Goal: Transaction & Acquisition: Purchase product/service

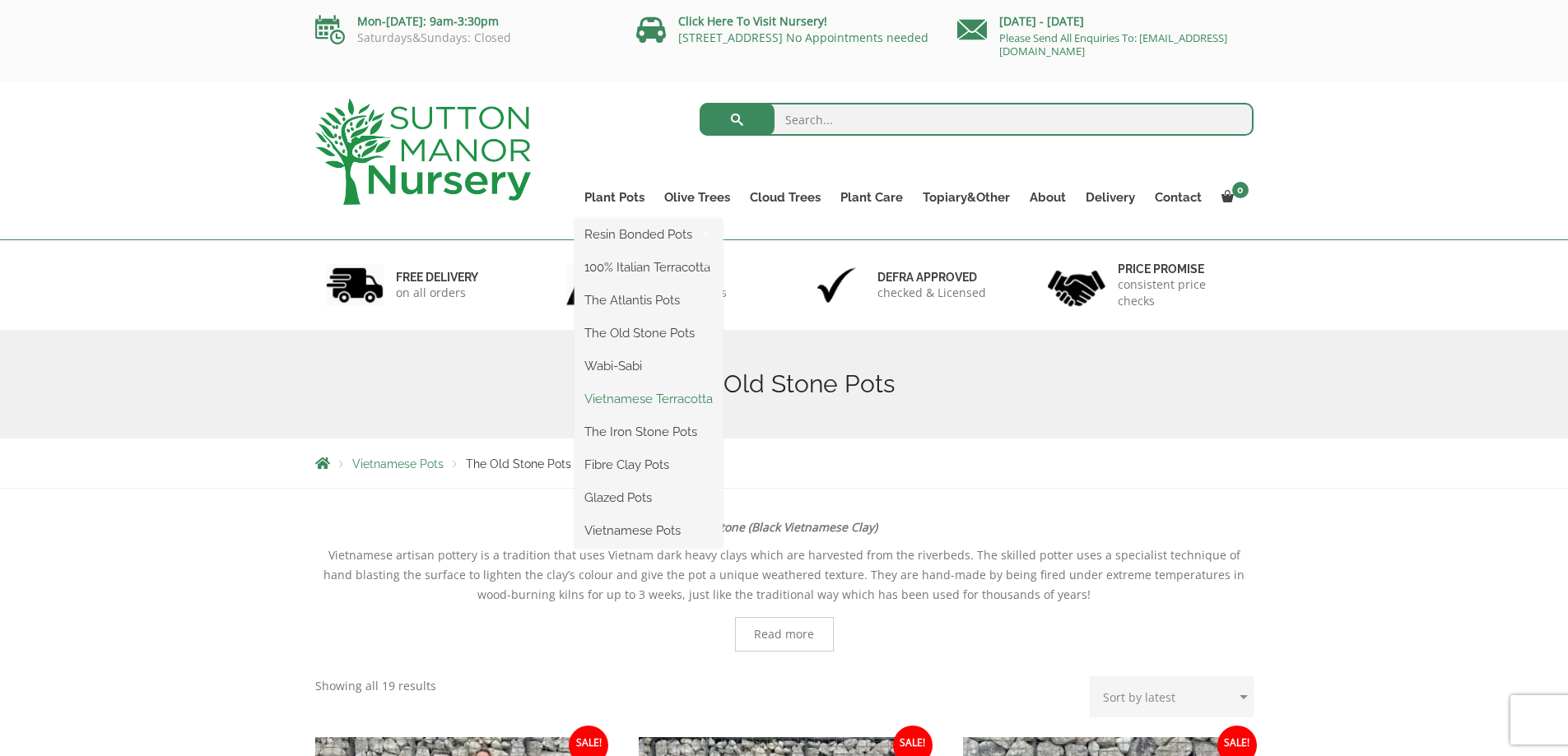
click at [618, 391] on link "Vietnamese Terracotta" at bounding box center [648, 398] width 148 height 25
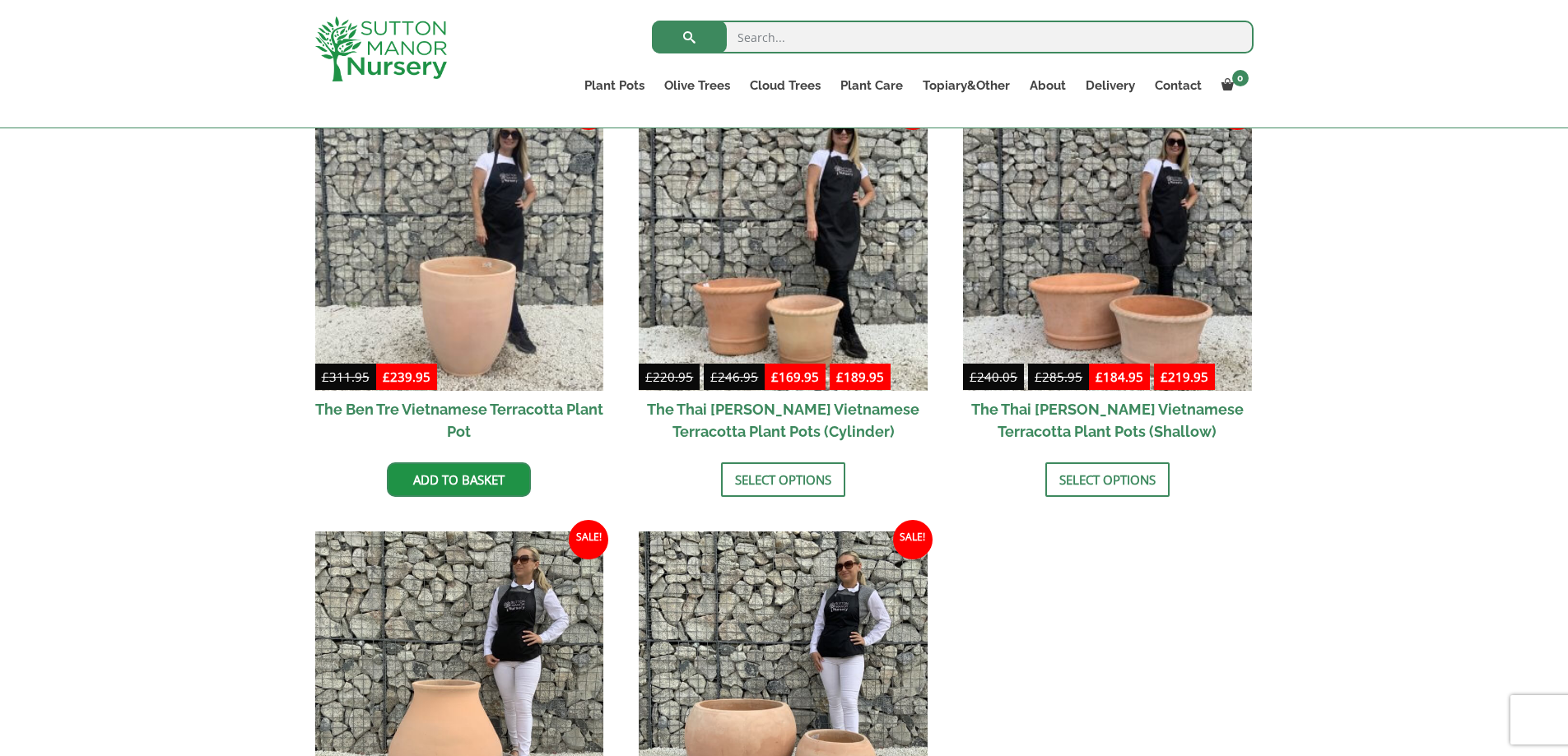
scroll to position [329, 0]
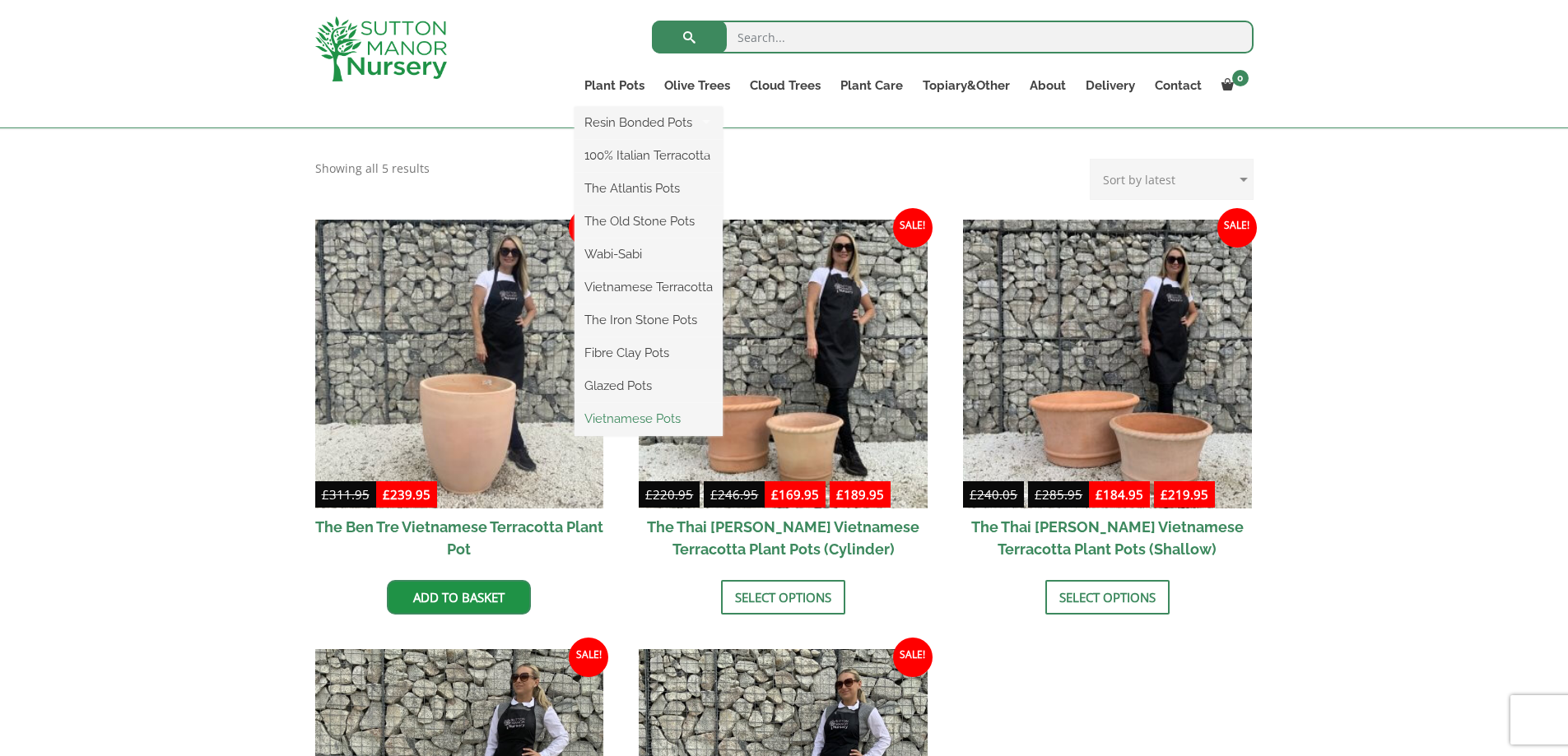
click at [667, 414] on link "Vietnamese Pots" at bounding box center [648, 418] width 148 height 25
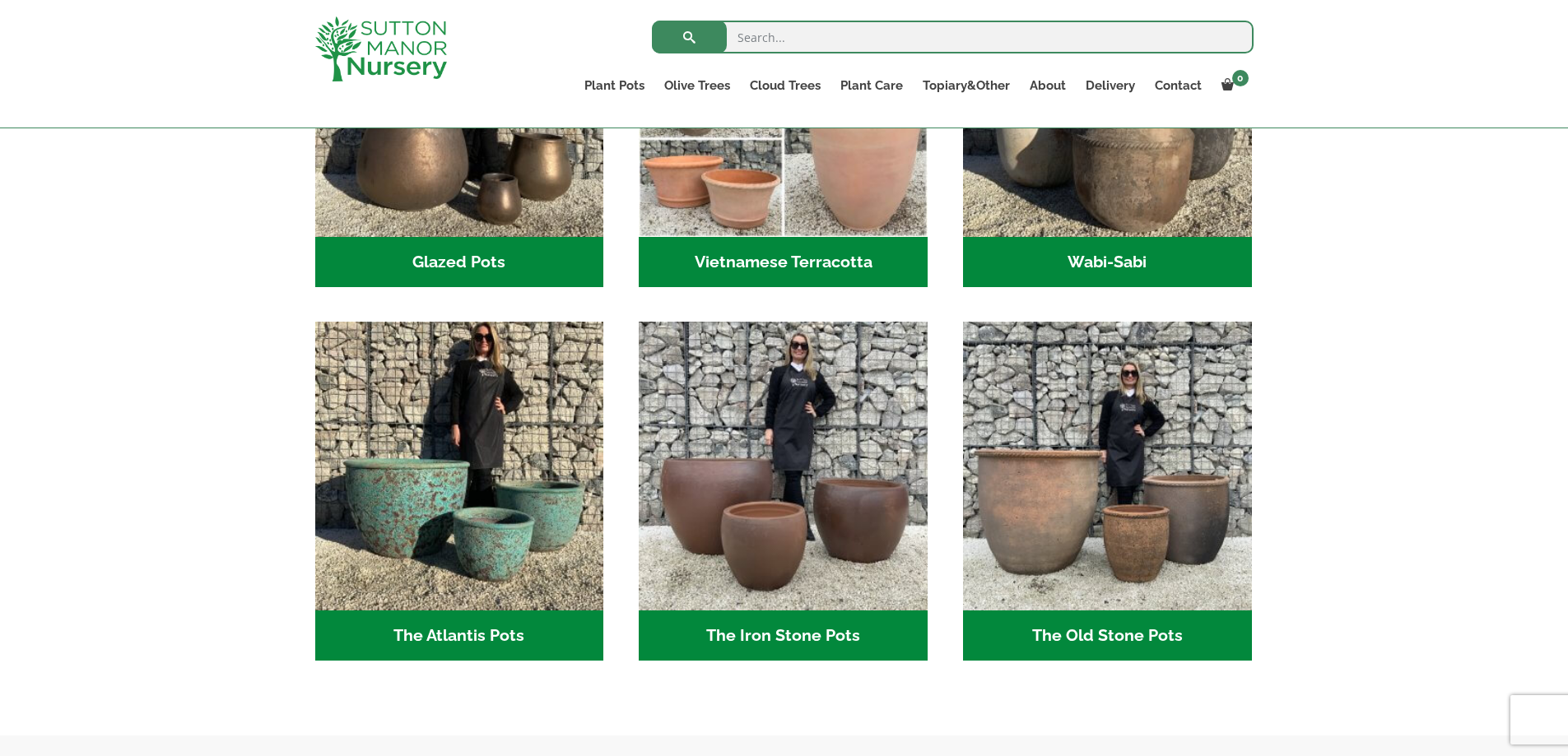
scroll to position [494, 0]
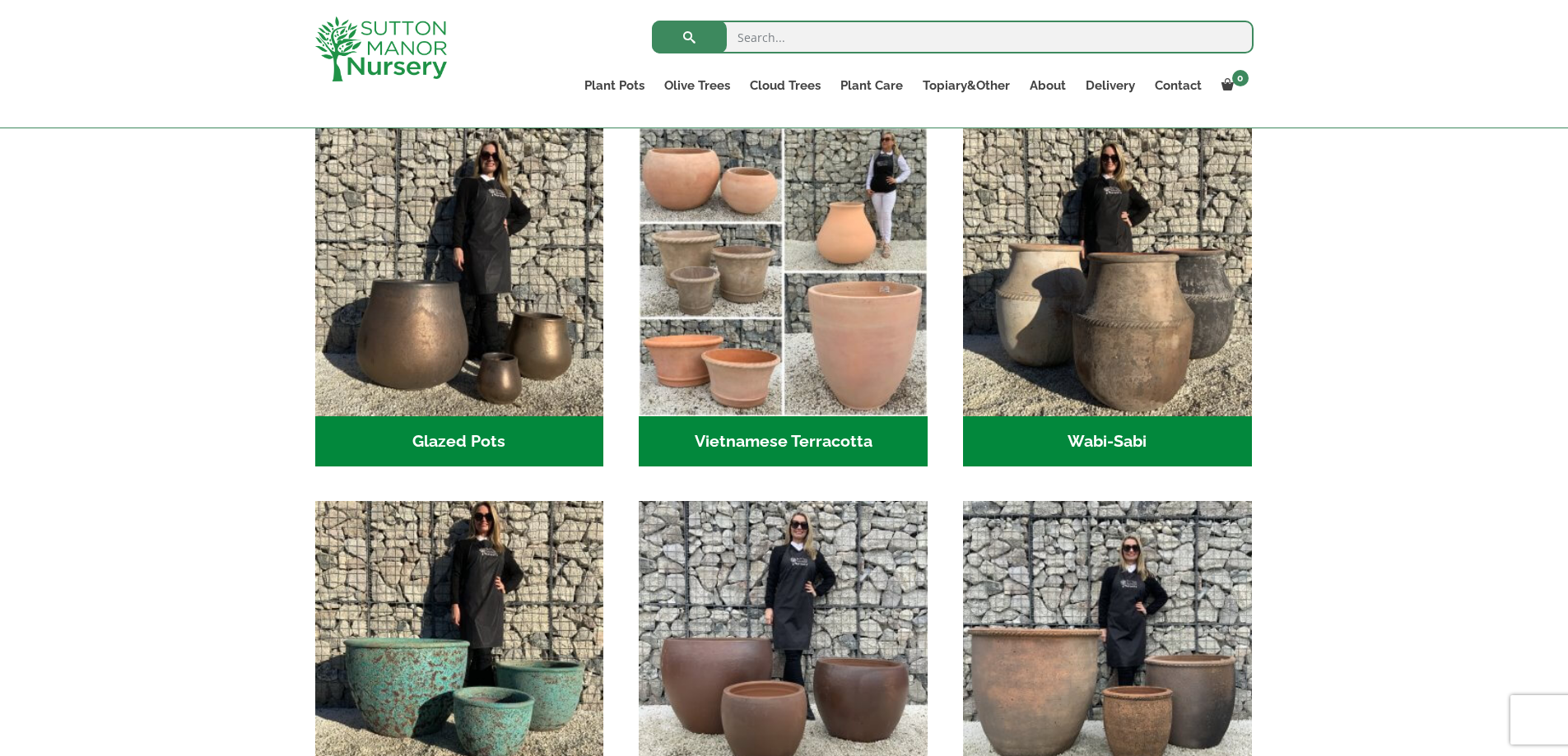
click at [1101, 584] on img "Visit product category The Old Stone Pots" at bounding box center [1106, 646] width 303 height 303
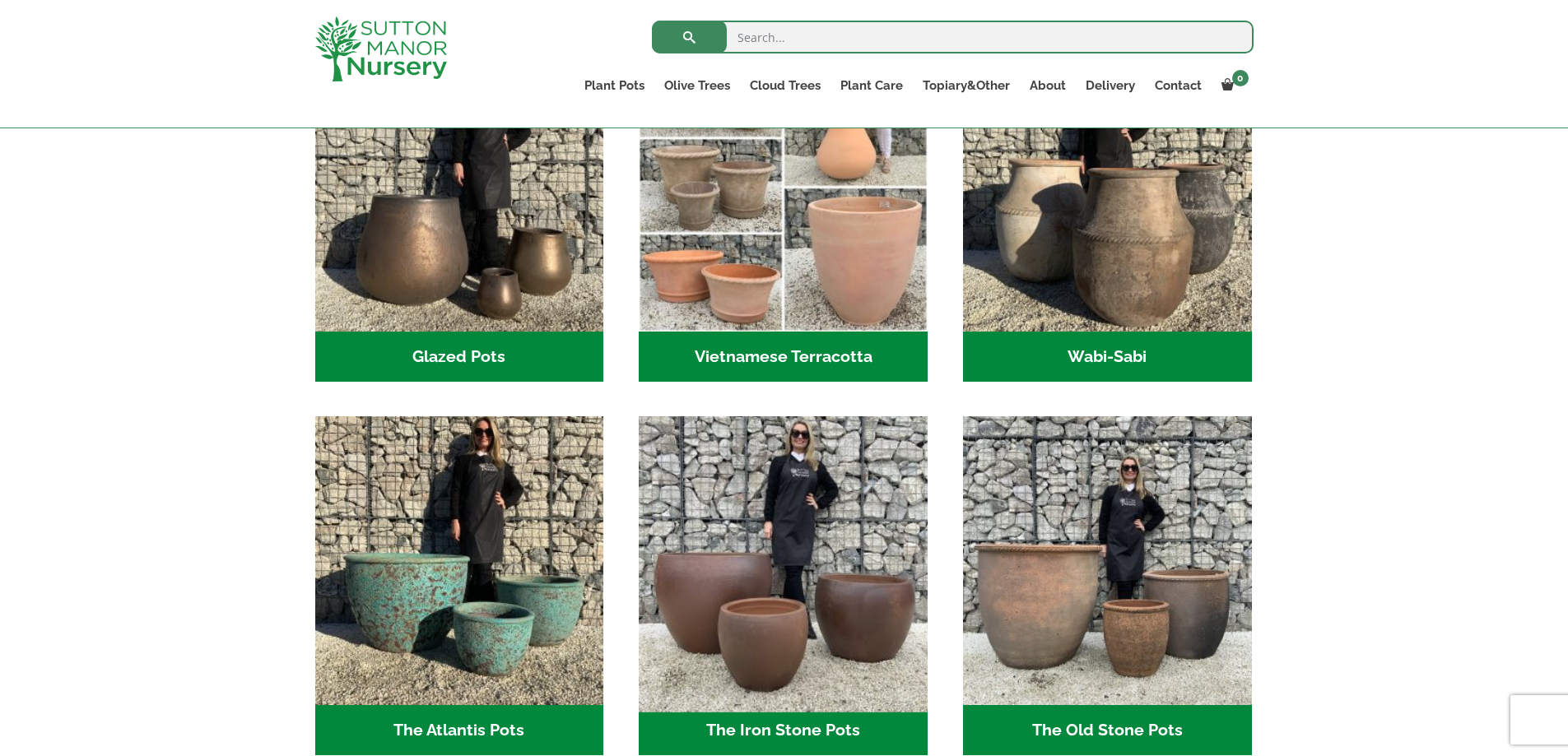
scroll to position [659, 0]
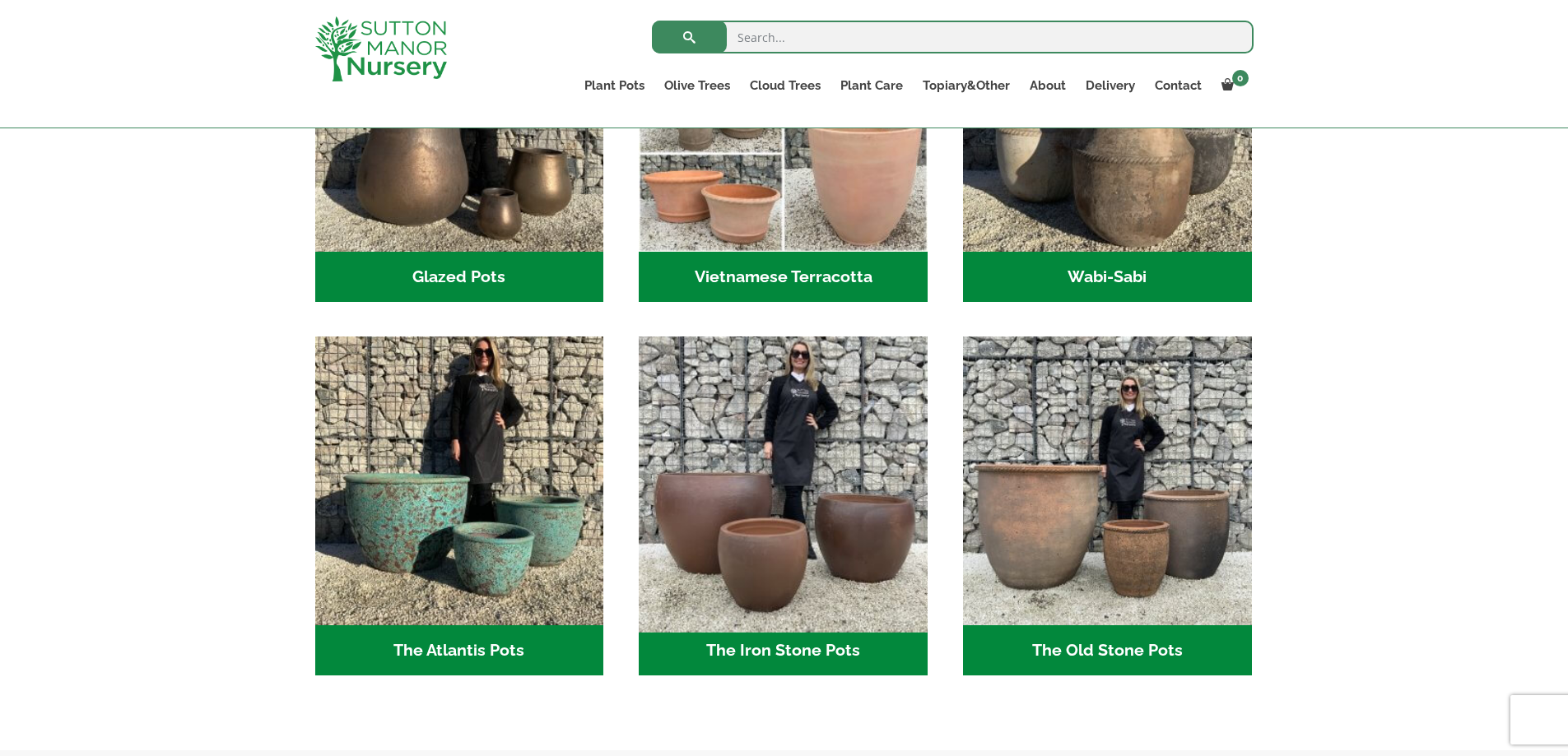
click at [725, 479] on img "Visit product category The Iron Stone Pots" at bounding box center [783, 481] width 303 height 303
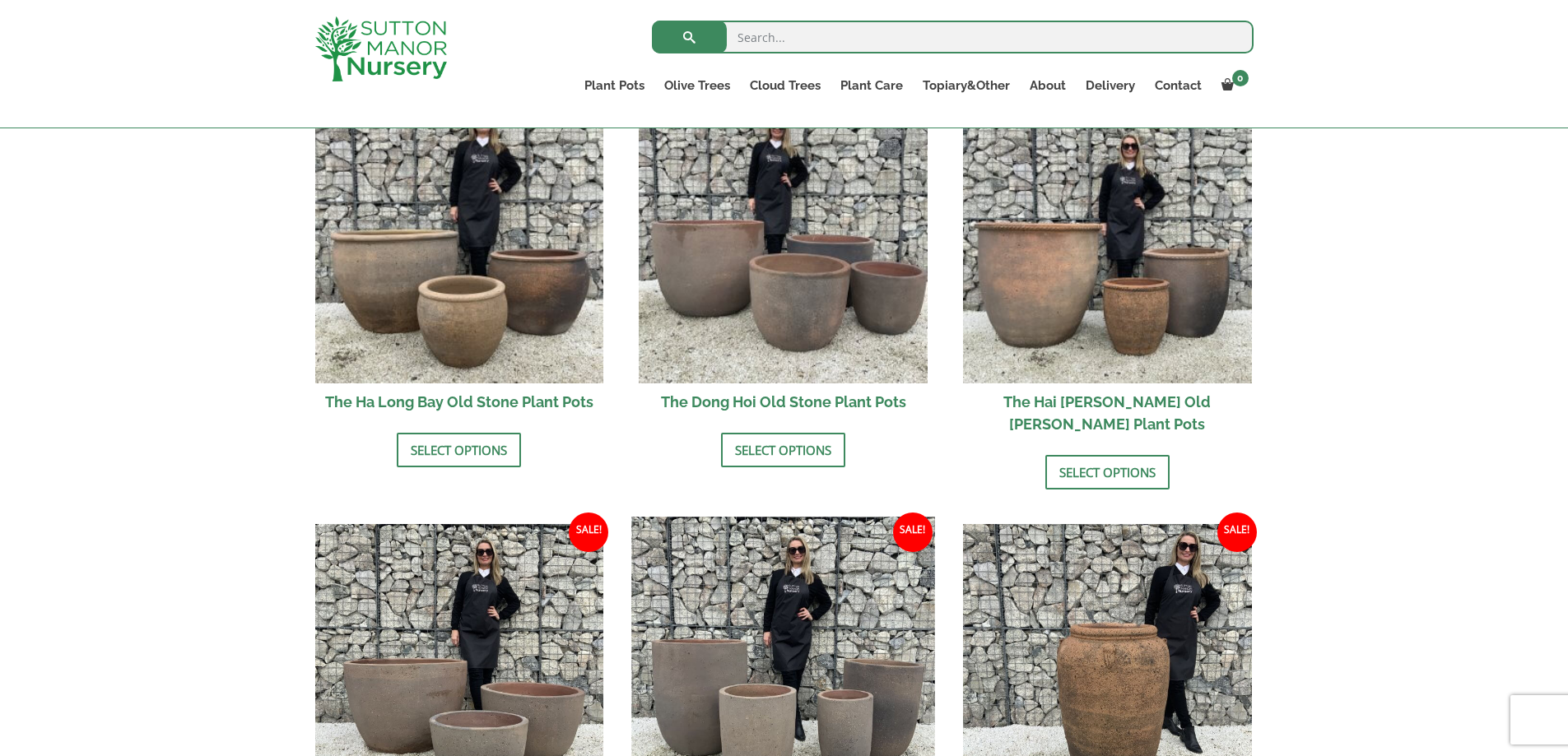
scroll to position [494, 0]
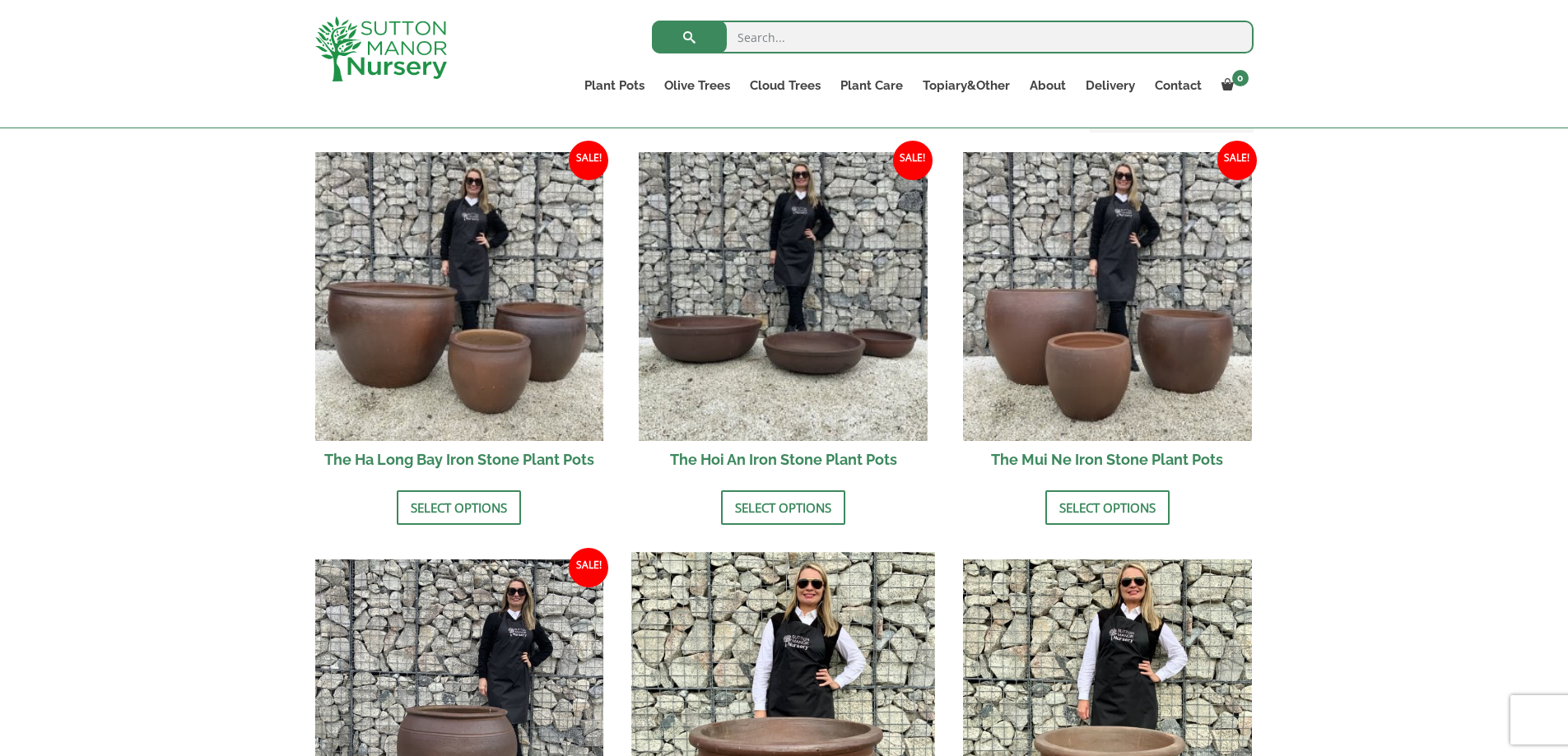
scroll to position [494, 0]
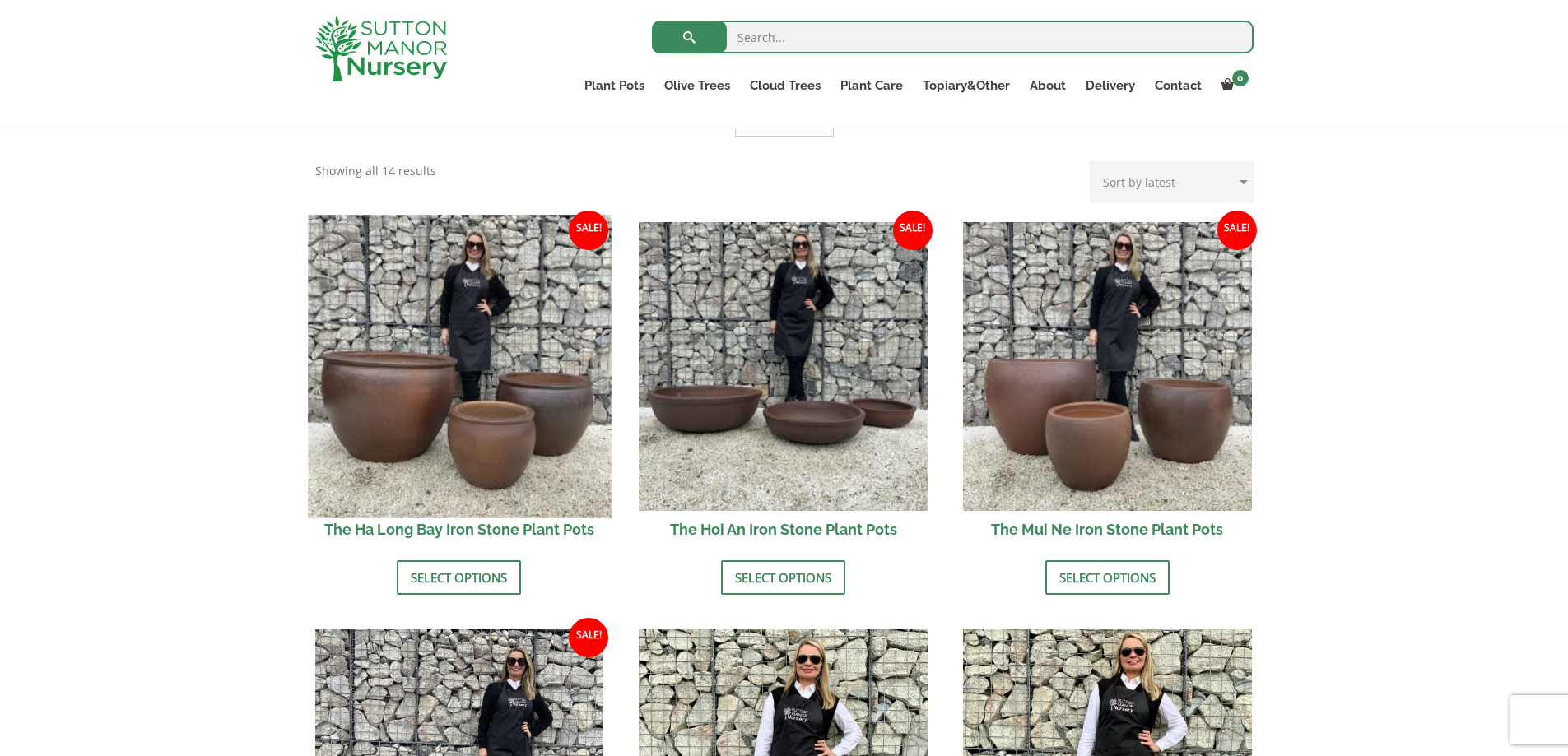
click at [527, 444] on img at bounding box center [459, 365] width 303 height 303
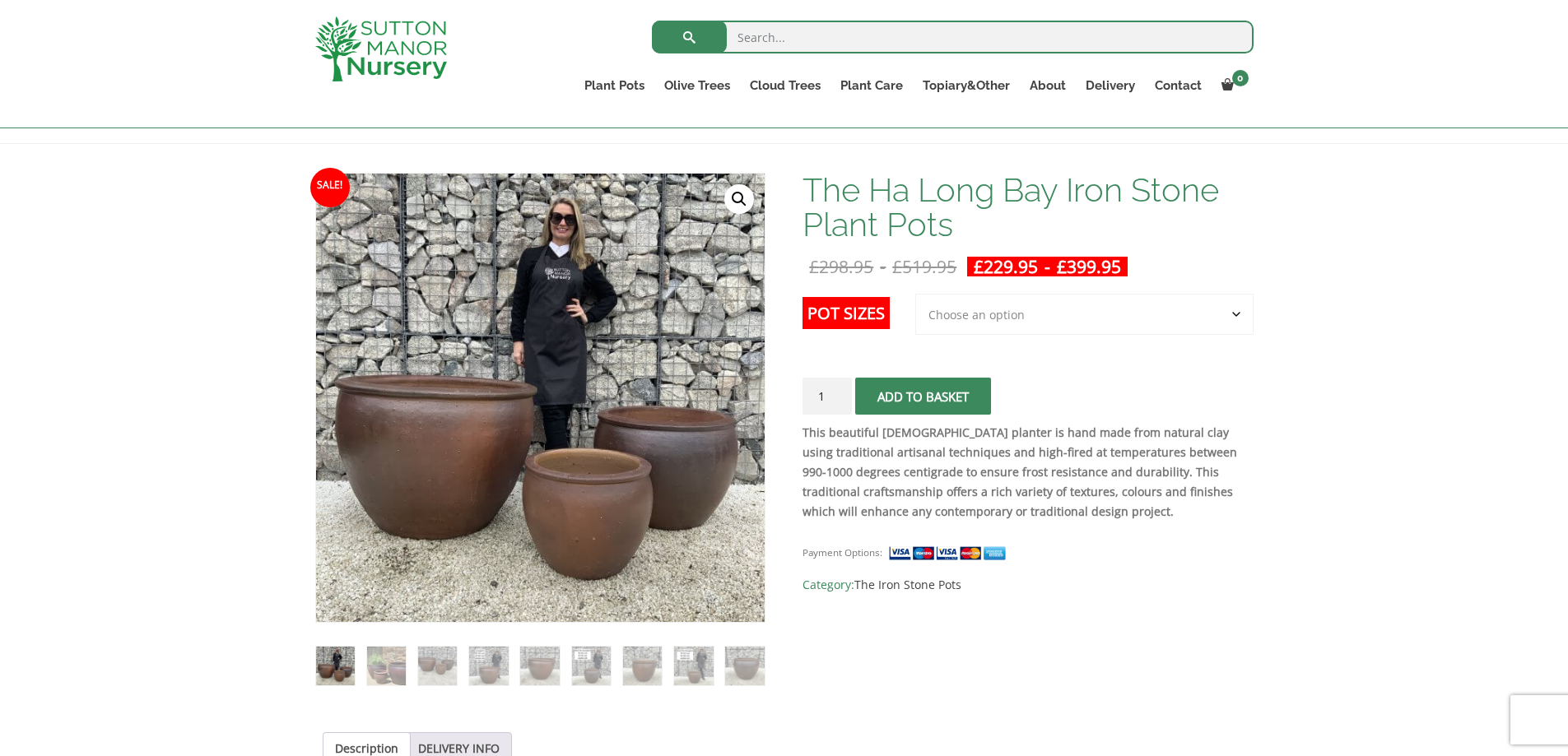
scroll to position [246, 0]
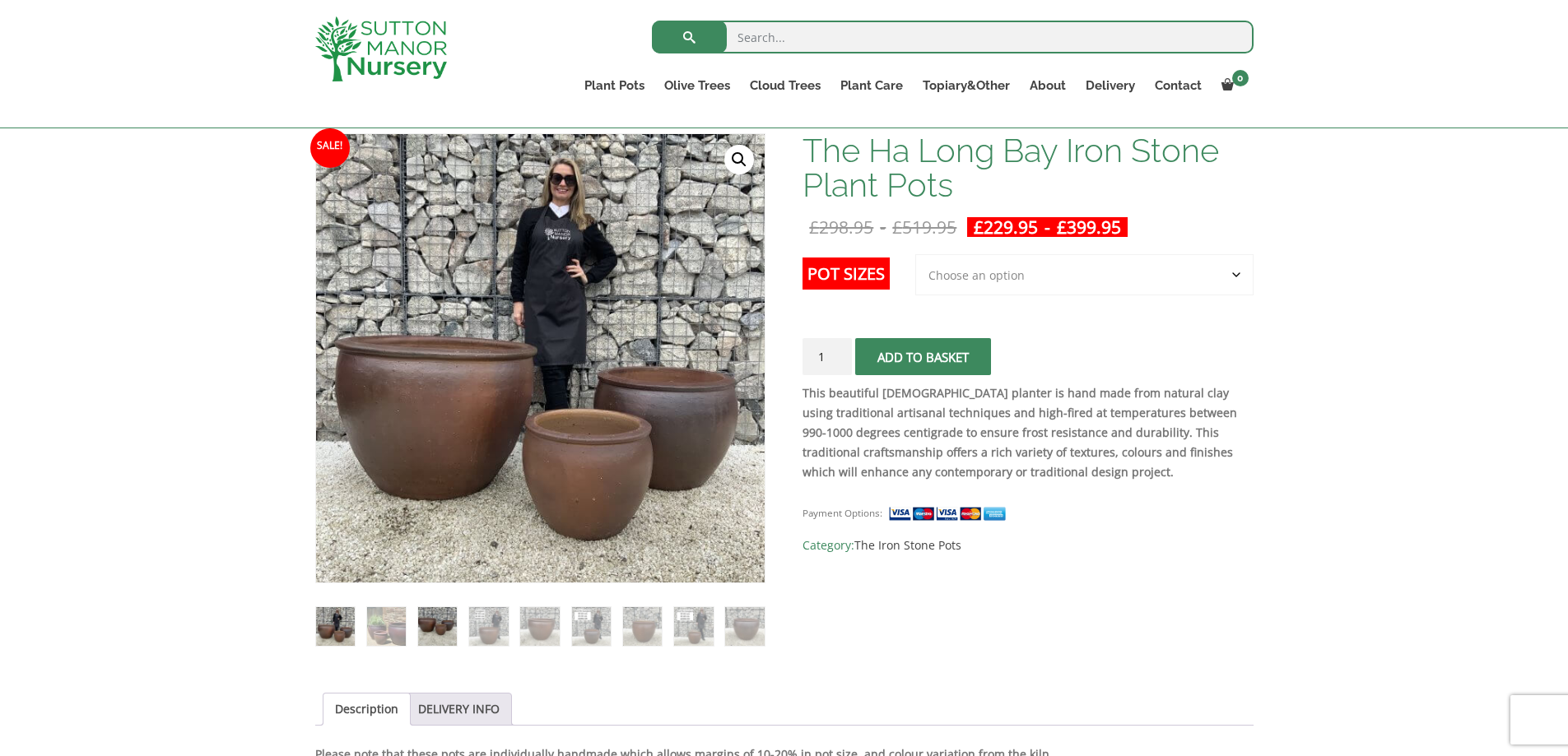
click at [430, 621] on img at bounding box center [437, 626] width 39 height 39
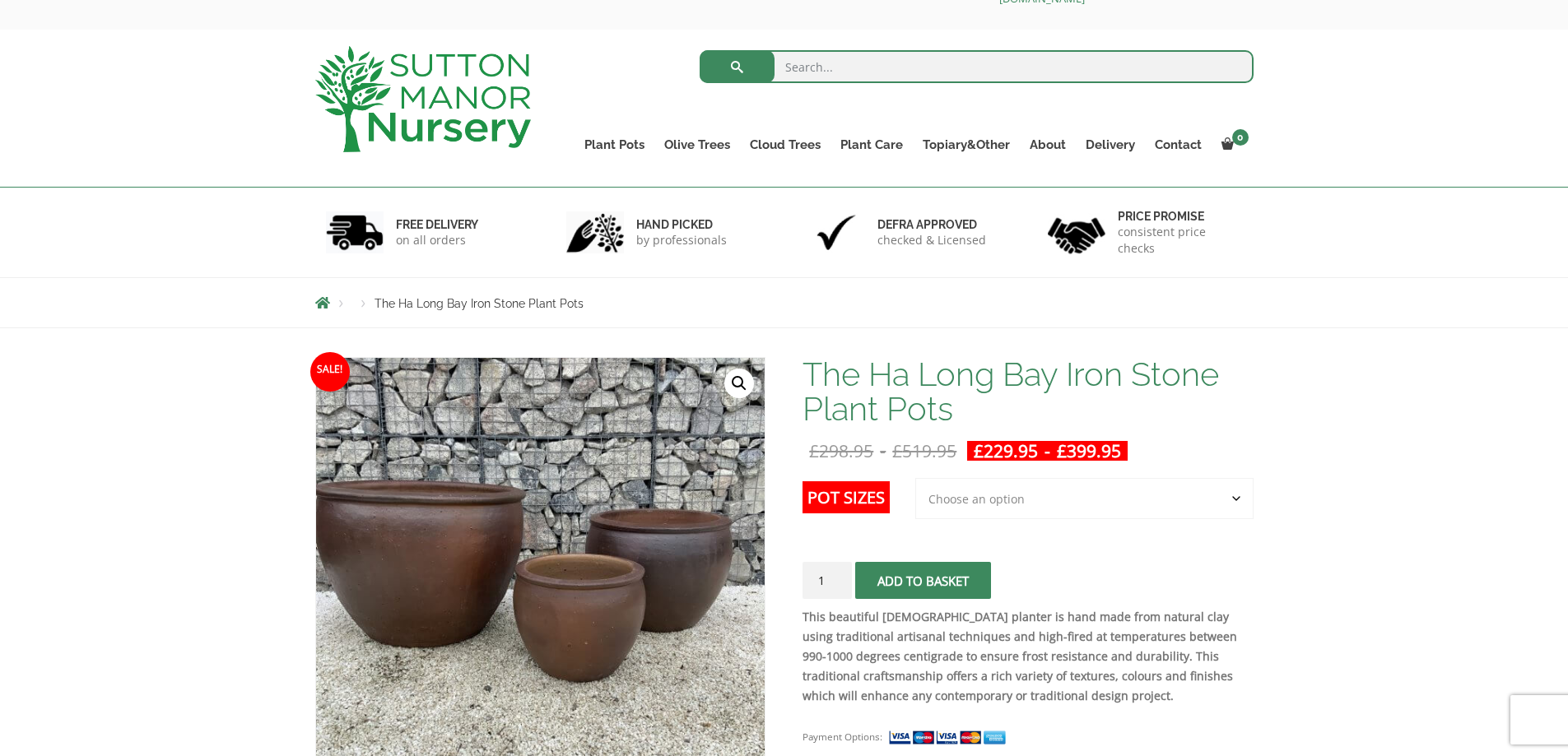
scroll to position [82, 0]
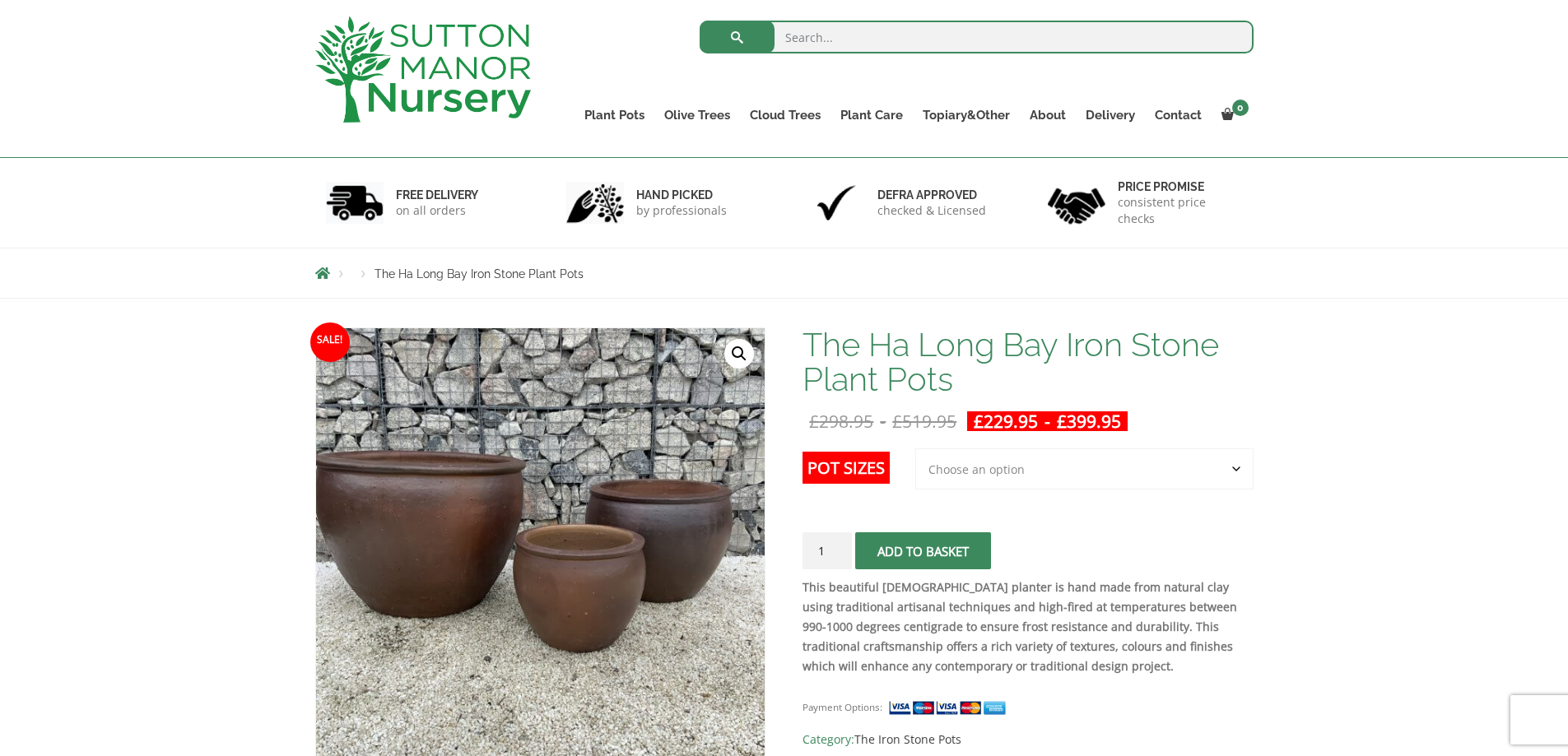
click at [1107, 458] on select "Choose an option 3rd to Largest Pot In The Picture 2nd to Largest Pot In The Pi…" at bounding box center [1085, 468] width 339 height 41
click at [916, 448] on select "Choose an option 3rd to Largest Pot In The Picture 2nd to Largest Pot In The Pi…" at bounding box center [1085, 468] width 339 height 41
select select "2nd to Largest Pot In The Picture"
